Goal: Task Accomplishment & Management: Complete application form

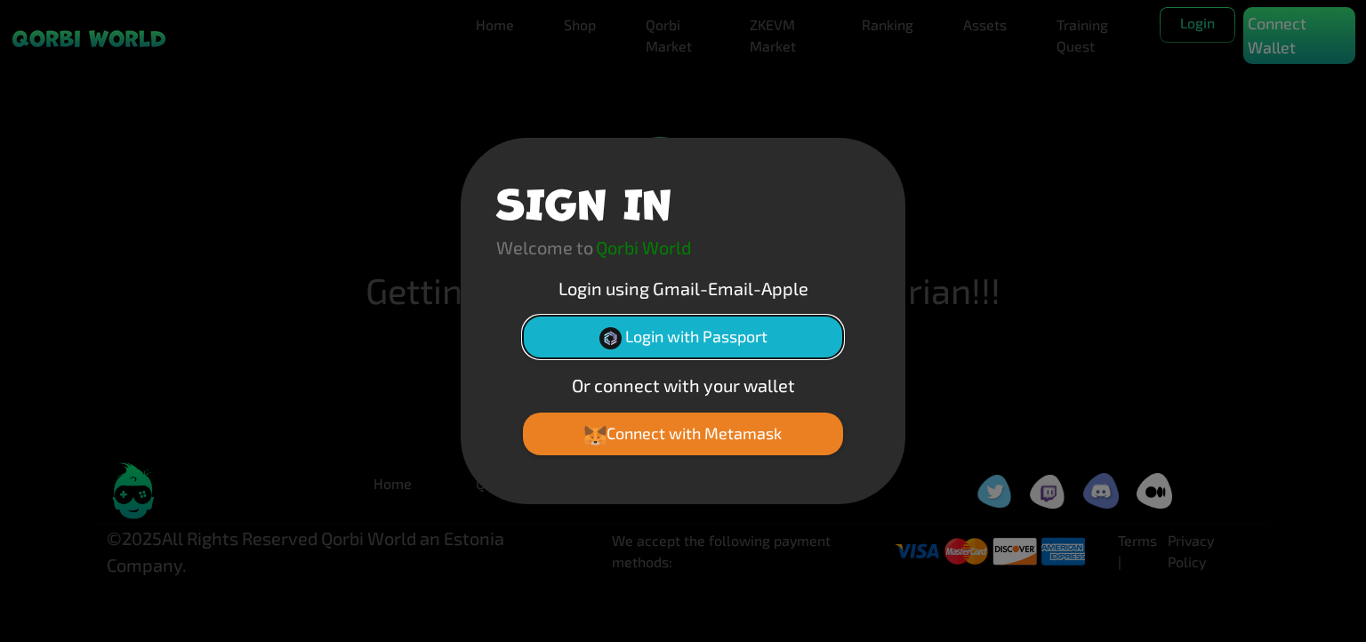
click at [655, 338] on button "Login with Passport" at bounding box center [683, 337] width 320 height 43
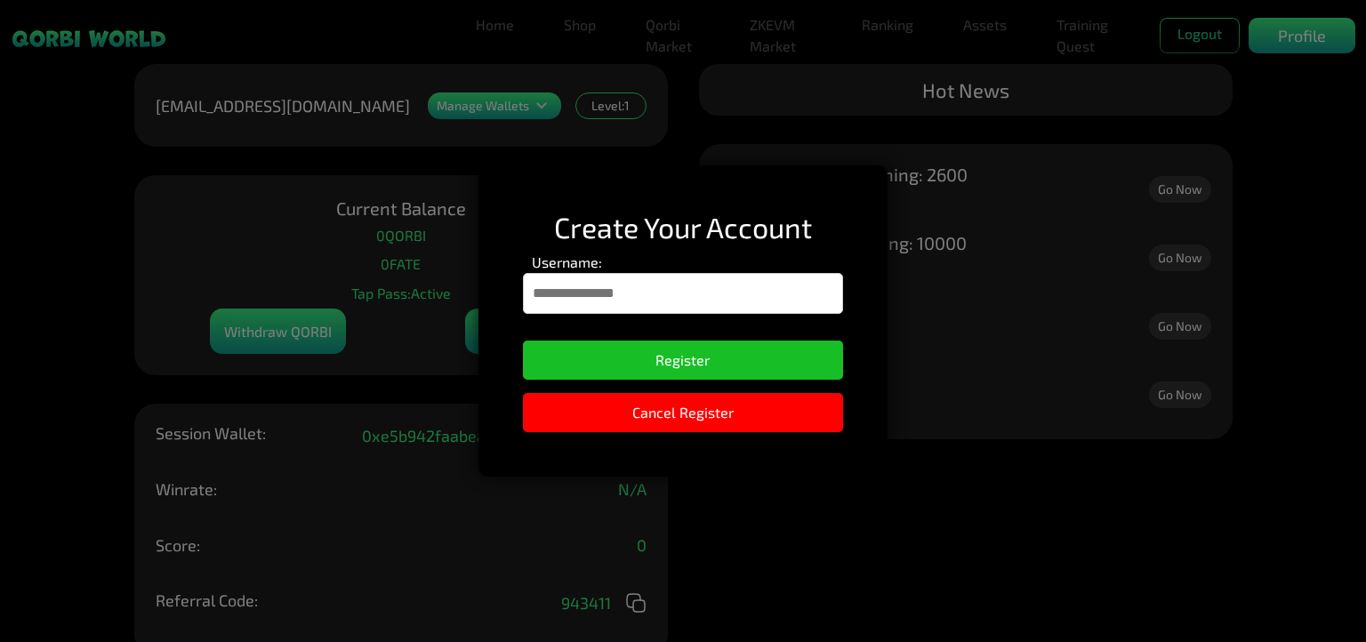
click at [605, 290] on input "Username:" at bounding box center [683, 293] width 321 height 41
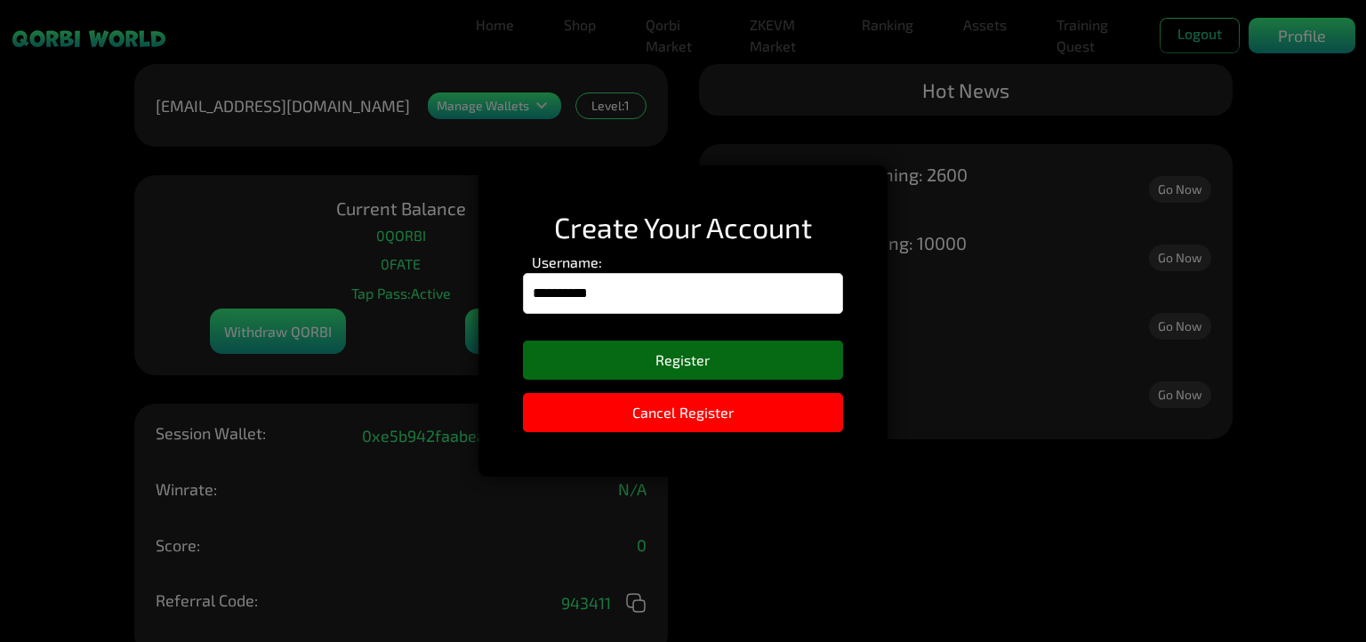
type input "**********"
click at [672, 362] on button "Register" at bounding box center [683, 360] width 321 height 39
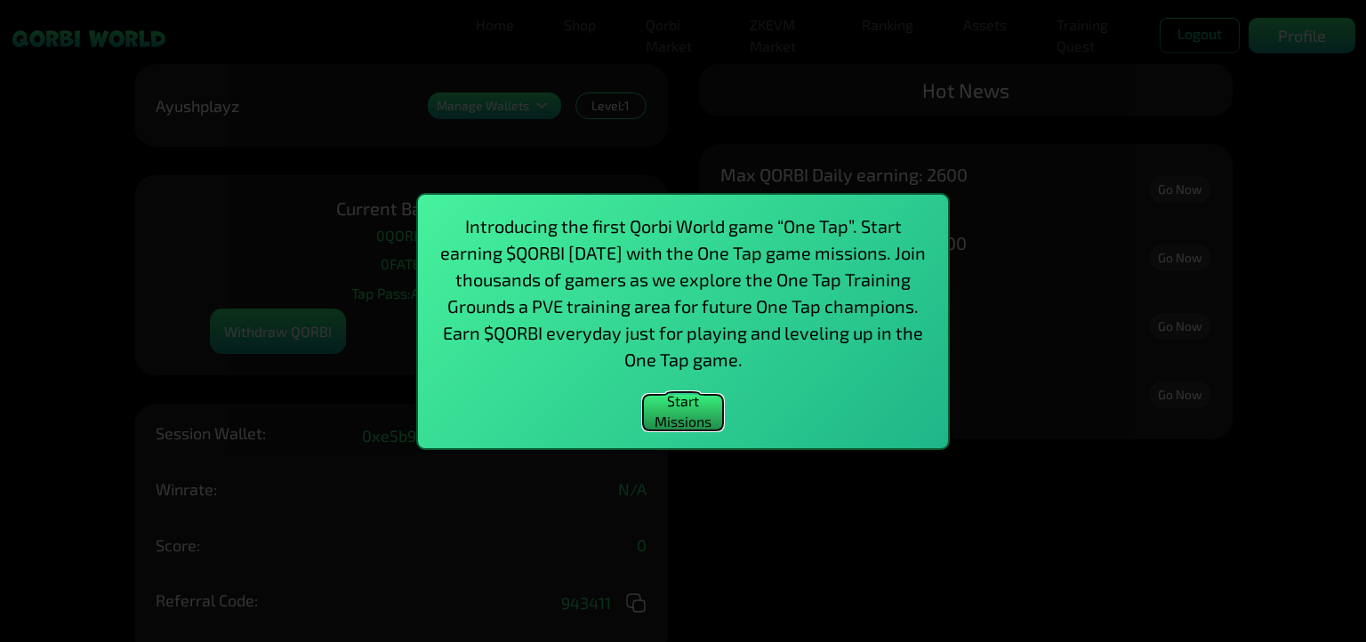
click at [670, 409] on button "Start Missions" at bounding box center [683, 413] width 80 height 36
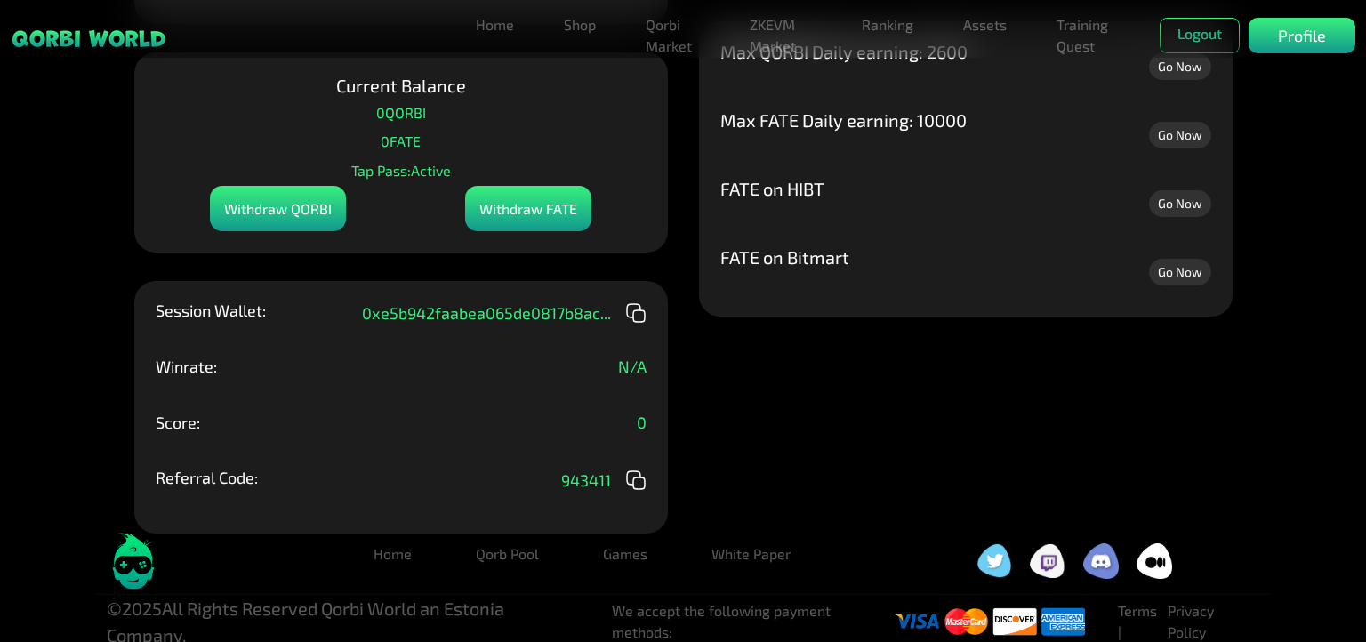
scroll to position [141, 0]
